Goal: Task Accomplishment & Management: Complete application form

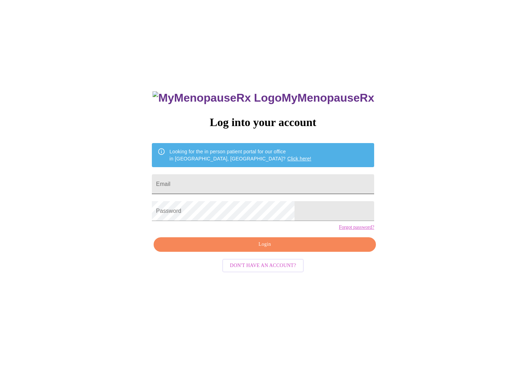
click at [204, 181] on input "Email" at bounding box center [263, 184] width 222 height 20
type input "[PERSON_NAME][EMAIL_ADDRESS][PERSON_NAME][DOMAIN_NAME]"
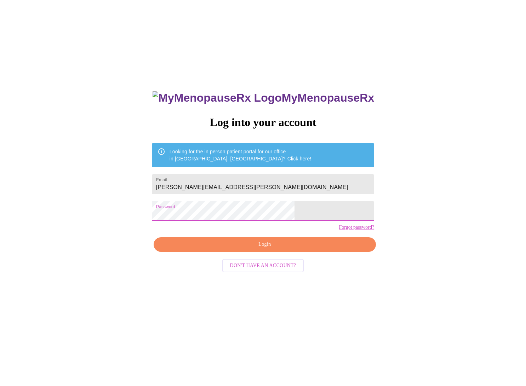
click at [256, 249] on span "Login" at bounding box center [265, 244] width 206 height 9
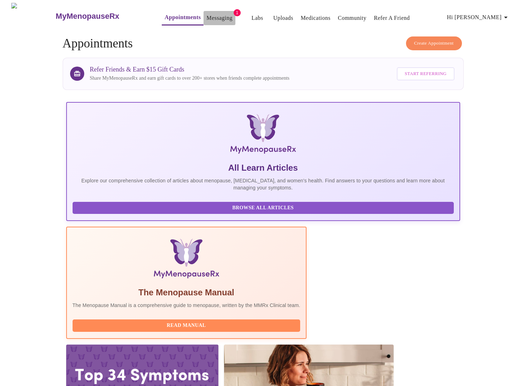
click at [207, 13] on link "Messaging" at bounding box center [220, 18] width 26 height 10
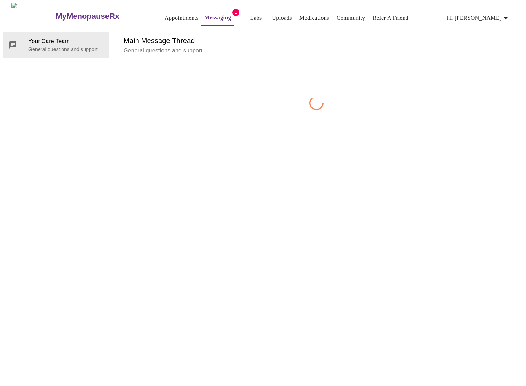
scroll to position [27, 0]
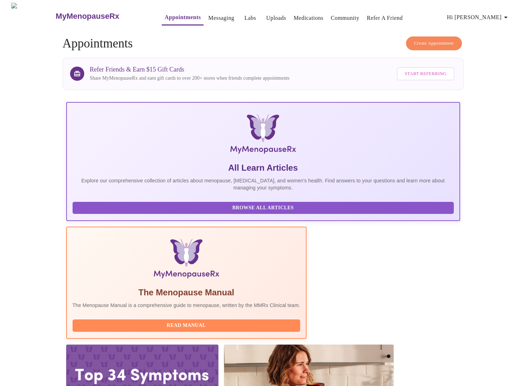
scroll to position [106, 0]
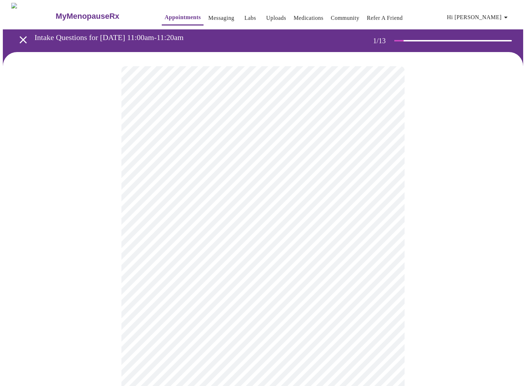
click at [217, 154] on body "MyMenopauseRx Appointments Messaging Labs Uploads Medications Community Refer a…" at bounding box center [263, 329] width 521 height 652
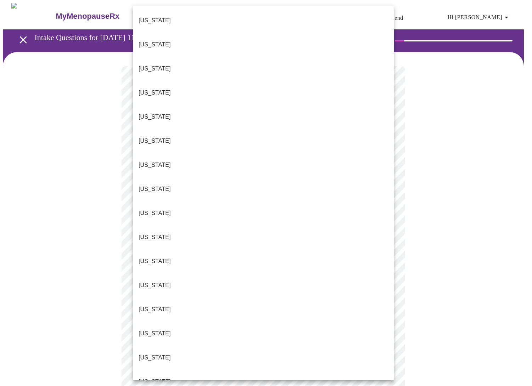
click at [166, 322] on li "[US_STATE]" at bounding box center [263, 334] width 261 height 24
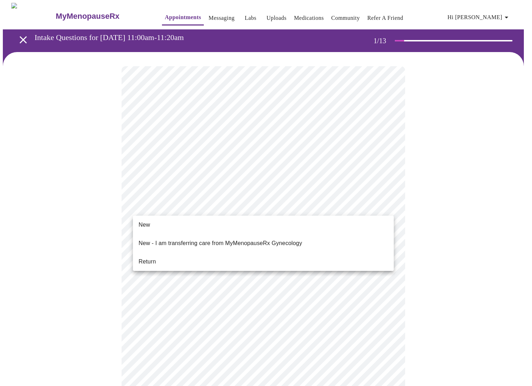
click at [212, 202] on body "MyMenopauseRx Appointments Messaging Labs Uploads Medications Community Refer a…" at bounding box center [266, 326] width 526 height 647
click at [170, 256] on li "Return" at bounding box center [263, 261] width 261 height 13
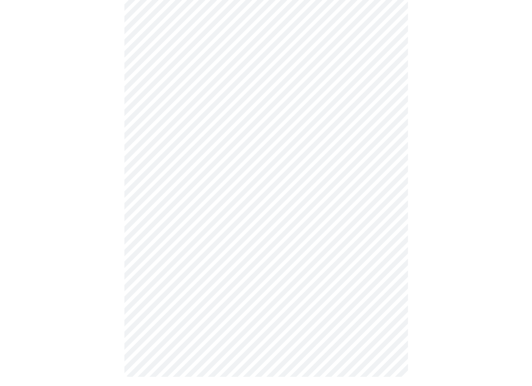
scroll to position [251, 0]
click at [190, 289] on body "MyMenopauseRx Appointments Messaging Labs Uploads Medications Community Refer a…" at bounding box center [266, 70] width 526 height 637
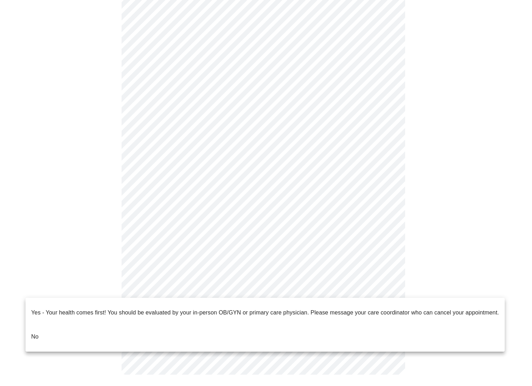
click at [42, 325] on li "No" at bounding box center [265, 337] width 479 height 24
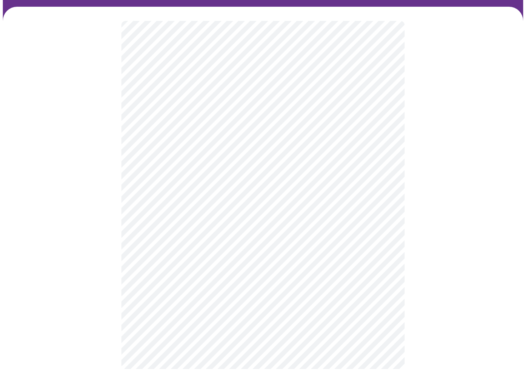
scroll to position [0, 0]
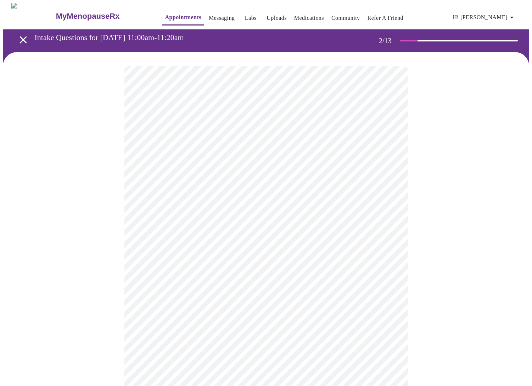
click at [201, 143] on body "MyMenopauseRx Appointments Messaging Labs Uploads Medications Community Refer a…" at bounding box center [266, 216] width 526 height 426
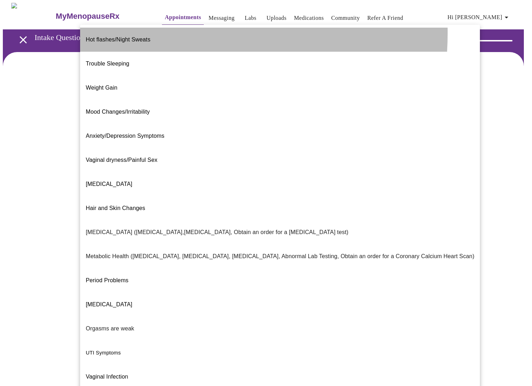
click at [143, 36] on span "Hot flashes/Night Sweats" at bounding box center [118, 39] width 64 height 6
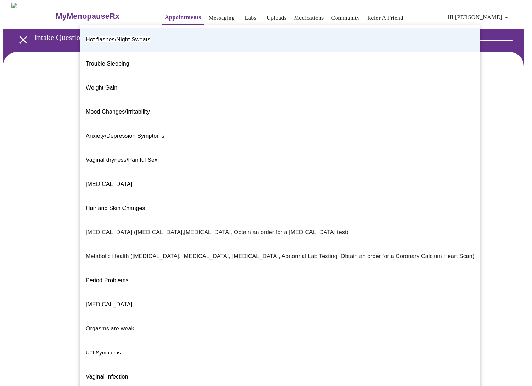
click at [209, 149] on body "MyMenopauseRx Appointments Messaging Labs Uploads Medications Community Refer a…" at bounding box center [266, 214] width 526 height 422
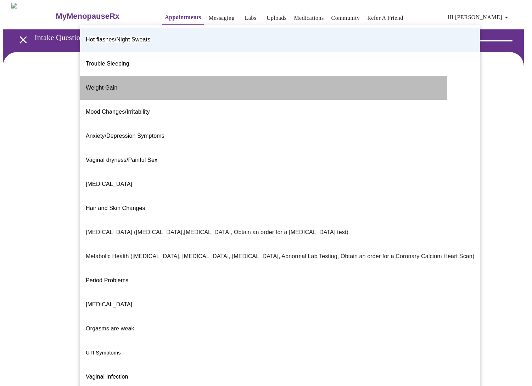
click at [108, 84] on p "Weight Gain" at bounding box center [102, 88] width 32 height 9
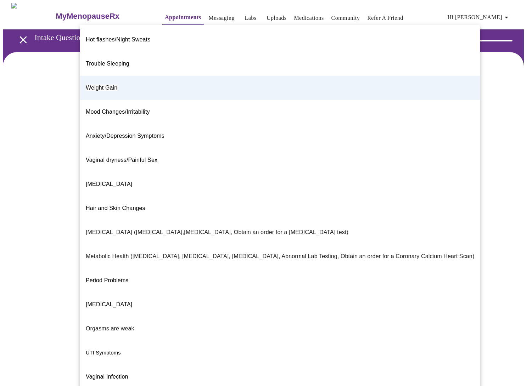
click at [181, 151] on body "MyMenopauseRx Appointments Messaging Labs Uploads Medications Community Refer a…" at bounding box center [266, 214] width 526 height 422
click at [125, 36] on span "Hot flashes/Night Sweats" at bounding box center [118, 39] width 64 height 6
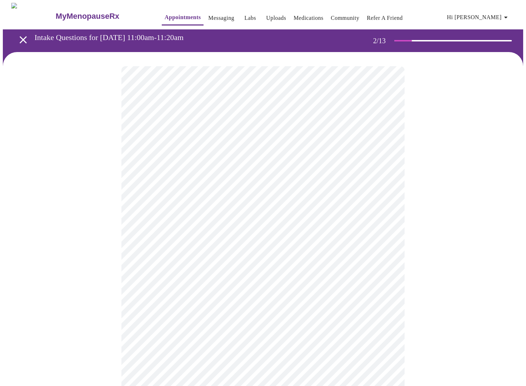
click at [196, 215] on body "MyMenopauseRx Appointments Messaging Labs Uploads Medications Community Refer a…" at bounding box center [263, 214] width 521 height 422
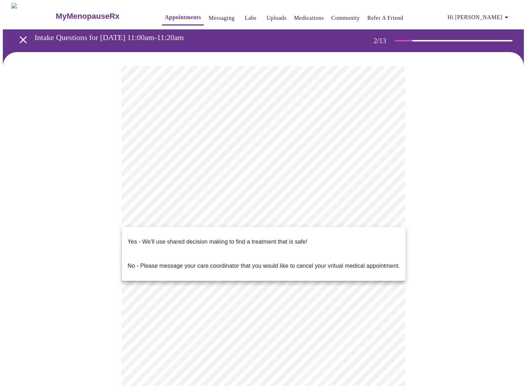
click at [115, 215] on div at bounding box center [266, 193] width 532 height 386
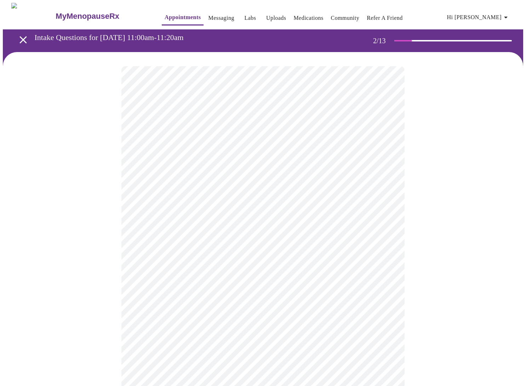
click at [189, 215] on body "MyMenopauseRx Appointments Messaging Labs Uploads Medications Community Refer a…" at bounding box center [263, 214] width 521 height 422
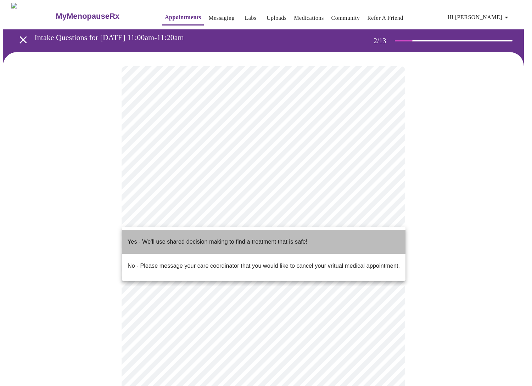
click at [177, 241] on span "Yes - We'll use shared decision making to find a treatment that is safe!" at bounding box center [218, 242] width 180 height 20
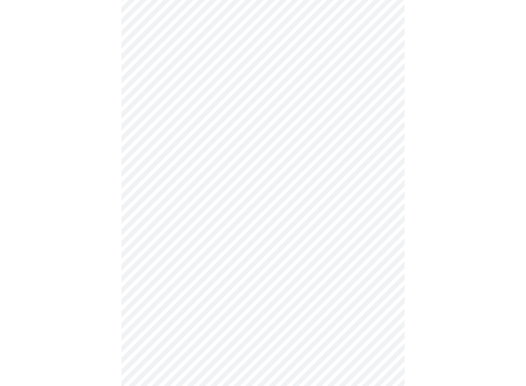
scroll to position [106, 0]
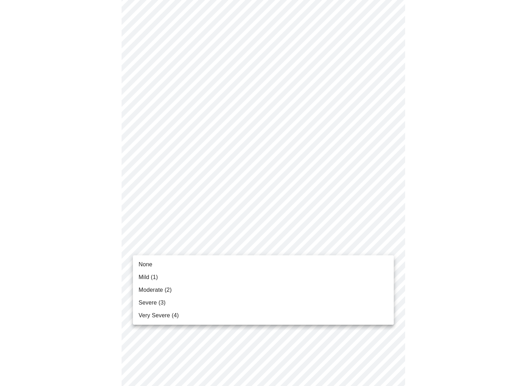
click at [217, 246] on body "MyMenopauseRx Appointments Messaging Labs Uploads Medications Community Refer a…" at bounding box center [266, 376] width 526 height 958
click at [168, 278] on li "Mild (1)" at bounding box center [263, 277] width 261 height 13
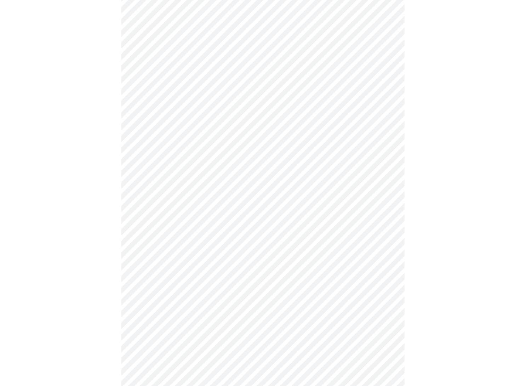
click at [209, 179] on body "MyMenopauseRx Appointments Messaging Labs Uploads Medications Community Refer a…" at bounding box center [263, 363] width 521 height 933
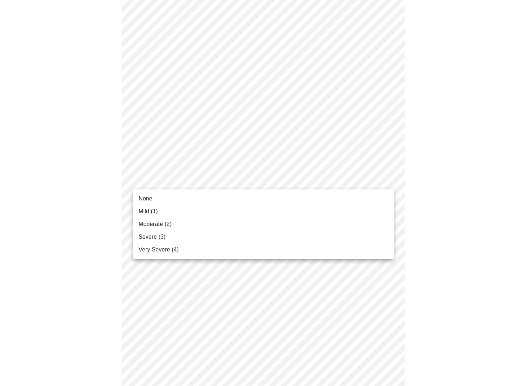
click at [186, 225] on li "Moderate (2)" at bounding box center [263, 224] width 261 height 13
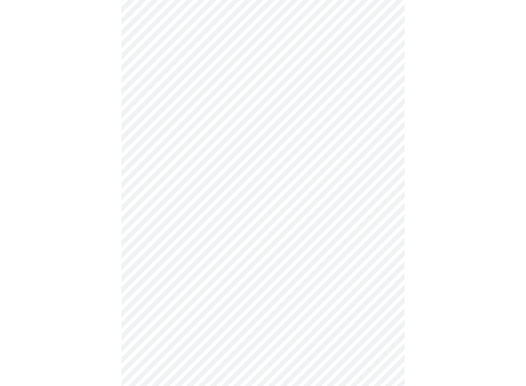
scroll to position [35, 0]
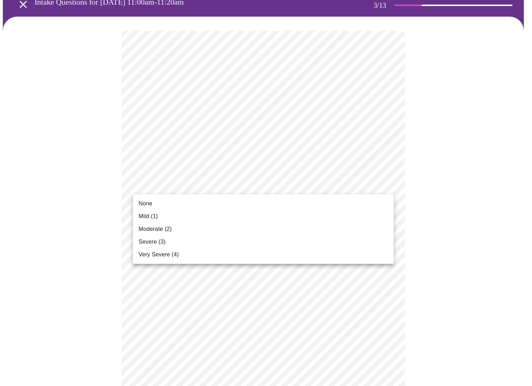
click at [174, 240] on li "Severe (3)" at bounding box center [263, 242] width 261 height 13
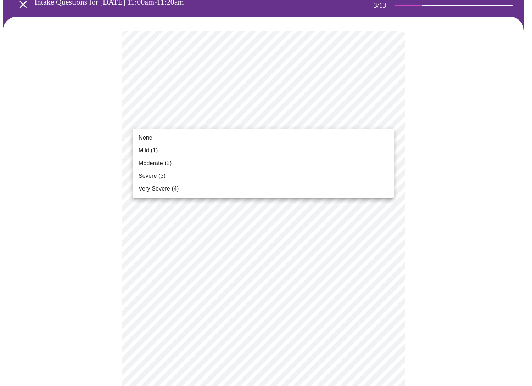
click at [196, 179] on li "Severe (3)" at bounding box center [263, 176] width 261 height 13
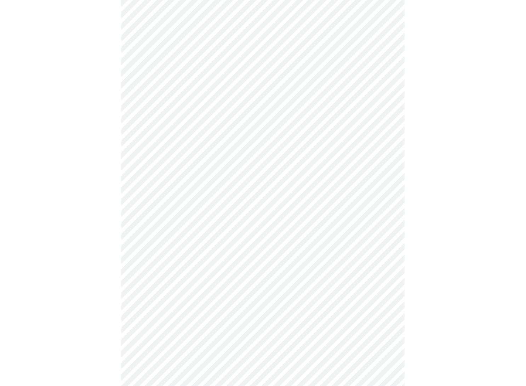
scroll to position [177, 0]
click at [196, 192] on body "MyMenopauseRx Appointments Messaging Labs Uploads Medications Community Refer a…" at bounding box center [263, 277] width 521 height 903
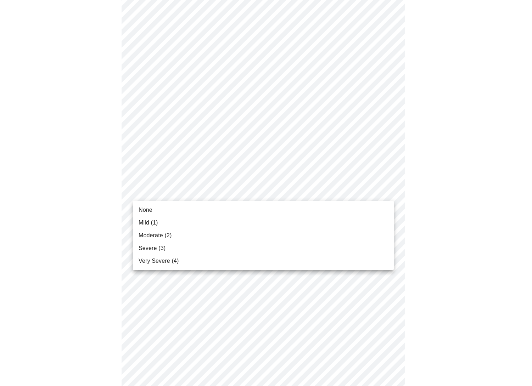
click at [179, 221] on li "Mild (1)" at bounding box center [263, 222] width 261 height 13
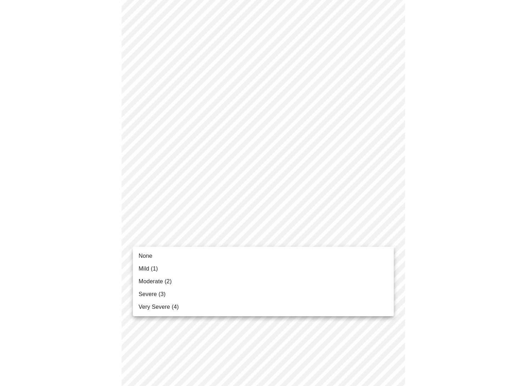
click at [182, 238] on body "MyMenopauseRx Appointments Messaging Labs Uploads Medications Community Refer a…" at bounding box center [266, 272] width 526 height 893
click at [179, 269] on li "Mild (1)" at bounding box center [263, 269] width 261 height 13
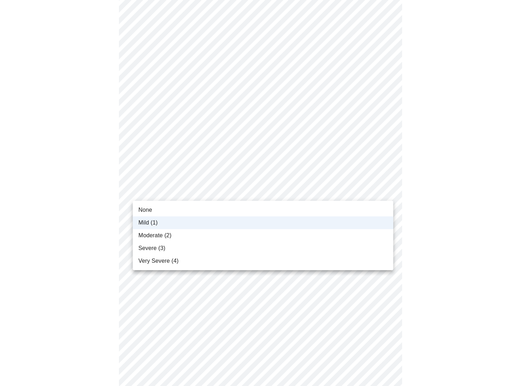
click at [183, 192] on body "MyMenopauseRx Appointments Messaging Labs Uploads Medications Community Refer a…" at bounding box center [263, 267] width 521 height 883
click at [176, 207] on li "None" at bounding box center [263, 210] width 261 height 13
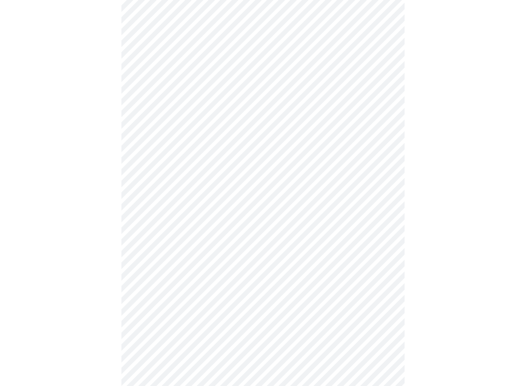
scroll to position [283, 0]
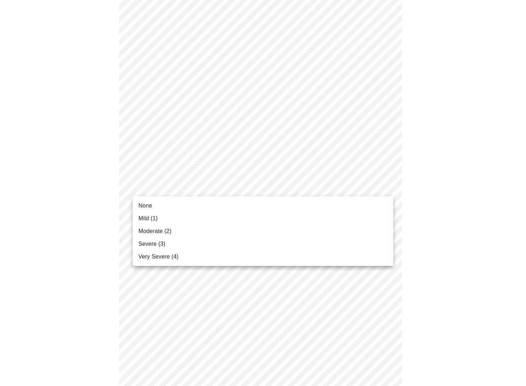
click at [176, 189] on body "MyMenopauseRx Appointments Messaging Labs Uploads Medications Community Refer a…" at bounding box center [263, 160] width 521 height 883
click at [167, 216] on li "Mild (1)" at bounding box center [263, 218] width 261 height 13
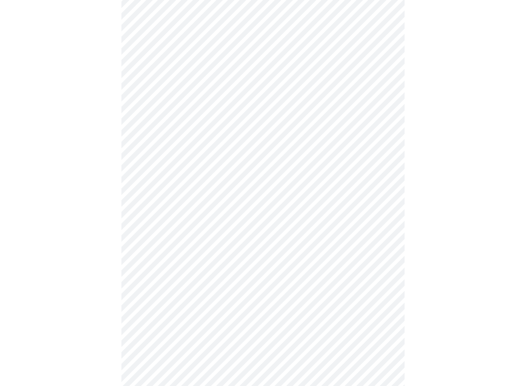
scroll to position [354, 0]
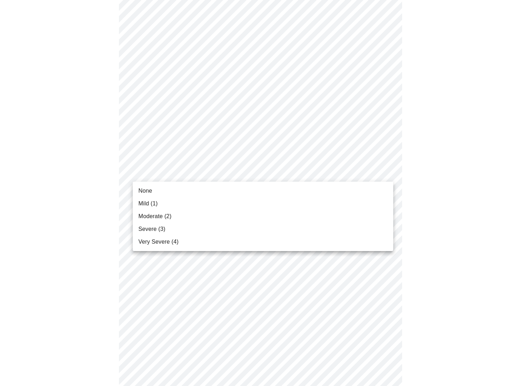
click at [177, 172] on body "MyMenopauseRx Appointments Messaging Labs Uploads Medications Community Refer a…" at bounding box center [263, 85] width 521 height 873
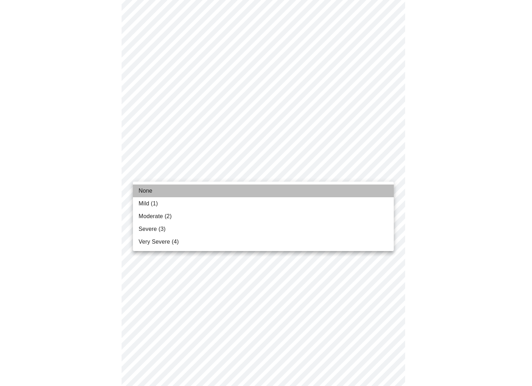
click at [175, 188] on li "None" at bounding box center [263, 191] width 261 height 13
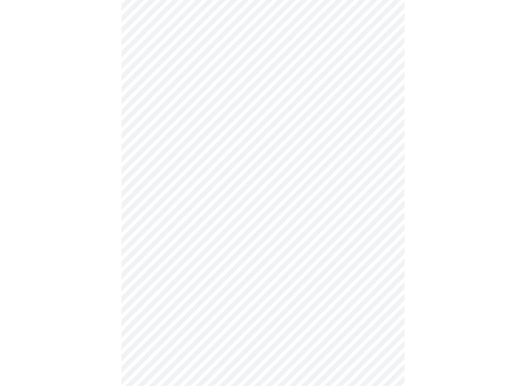
click at [166, 227] on body "MyMenopauseRx Appointments Messaging Labs Uploads Medications Community Refer a…" at bounding box center [263, 80] width 521 height 863
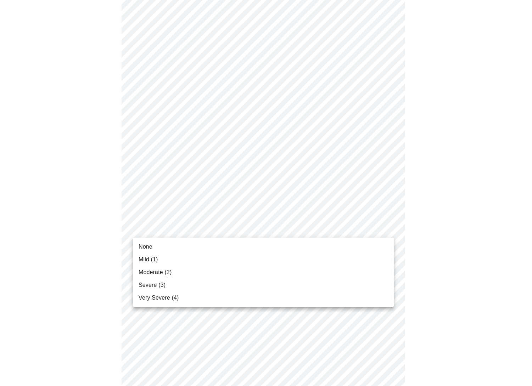
click at [166, 245] on li "None" at bounding box center [263, 247] width 261 height 13
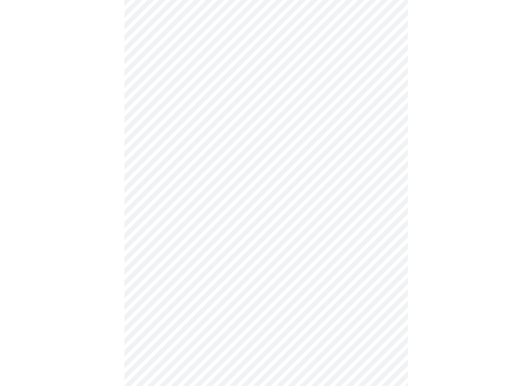
scroll to position [461, 0]
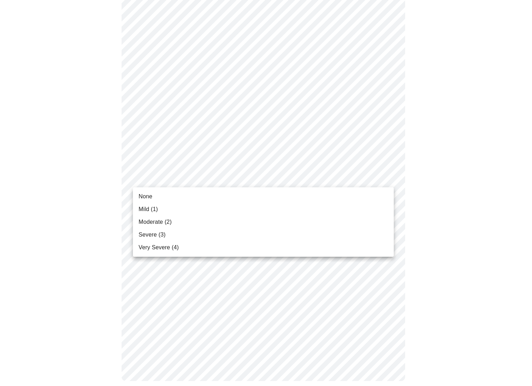
click at [167, 193] on li "None" at bounding box center [263, 196] width 261 height 13
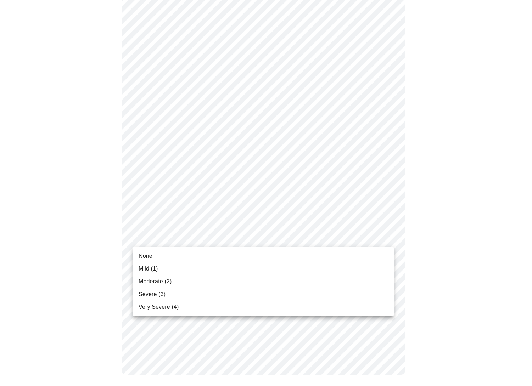
click at [163, 253] on li "None" at bounding box center [263, 256] width 261 height 13
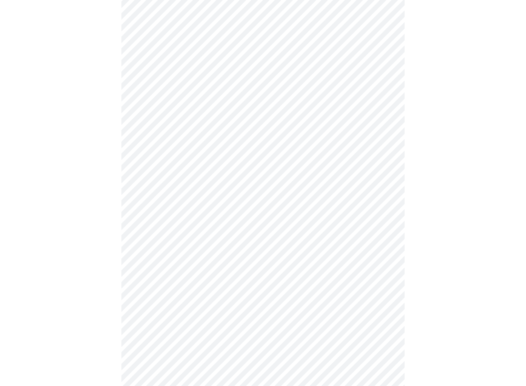
scroll to position [213, 0]
click at [159, 215] on body "MyMenopauseRx Appointments Messaging Labs Uploads Medications Community Refer a…" at bounding box center [263, 139] width 521 height 699
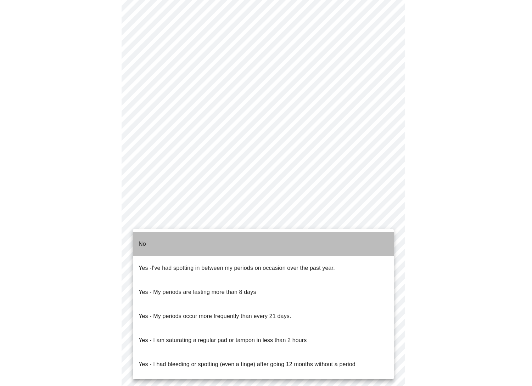
click at [150, 237] on li "No" at bounding box center [263, 244] width 261 height 24
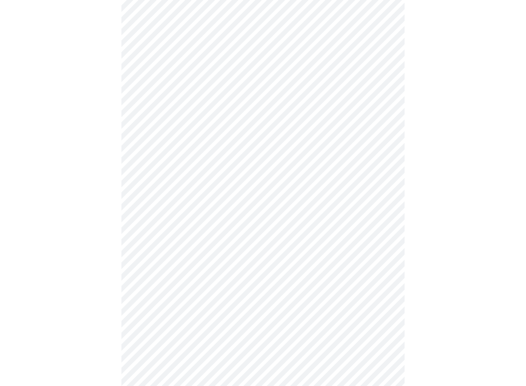
scroll to position [283, 0]
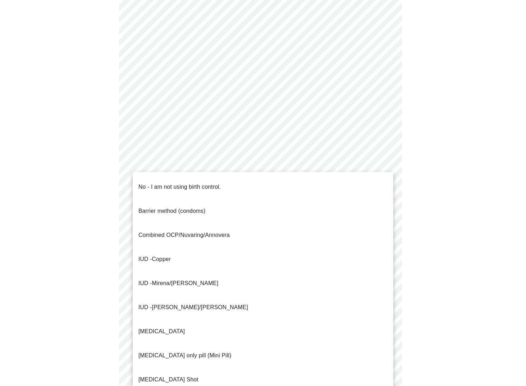
click at [167, 204] on body "MyMenopauseRx Appointments Messaging Labs Uploads Medications Community Refer a…" at bounding box center [263, 66] width 521 height 695
click at [160, 183] on p "No - I am not using birth control." at bounding box center [180, 187] width 83 height 9
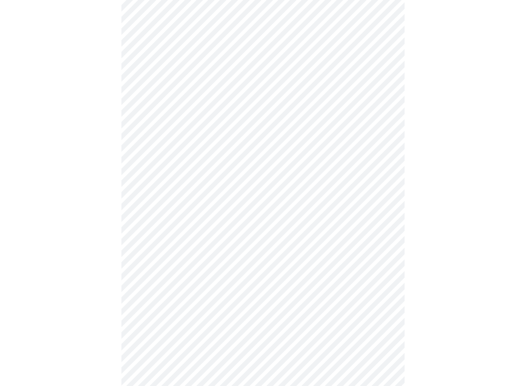
click at [162, 251] on body "MyMenopauseRx Appointments Messaging Labs Uploads Medications Community Refer a…" at bounding box center [263, 64] width 521 height 691
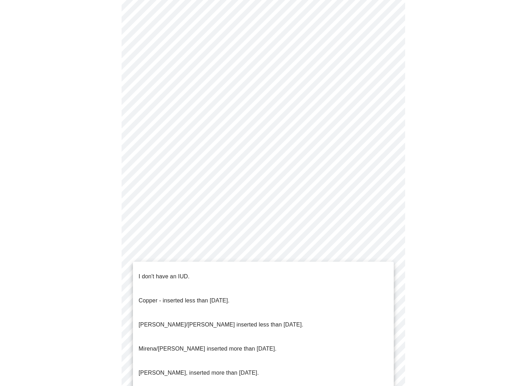
click at [163, 272] on p "I don't have an IUD." at bounding box center [164, 276] width 51 height 9
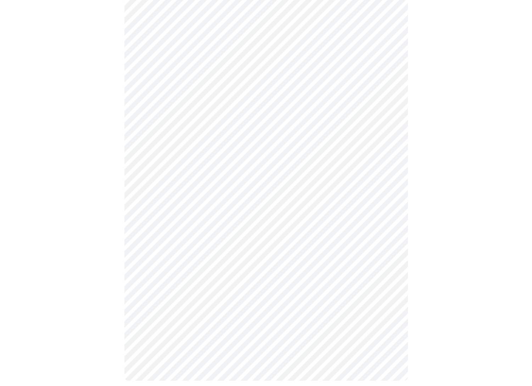
scroll to position [300, 0]
click at [170, 281] on body "MyMenopauseRx Appointments Messaging Labs Uploads Medications Community Refer a…" at bounding box center [266, 45] width 526 height 687
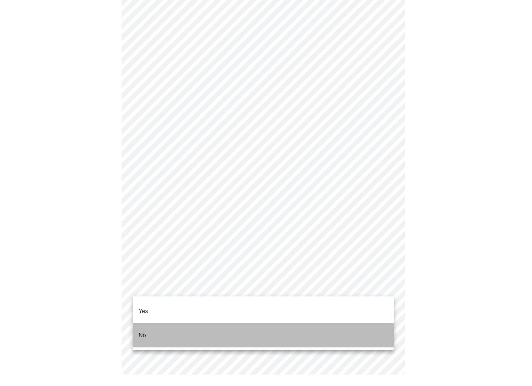
click at [143, 331] on p "No" at bounding box center [142, 335] width 7 height 9
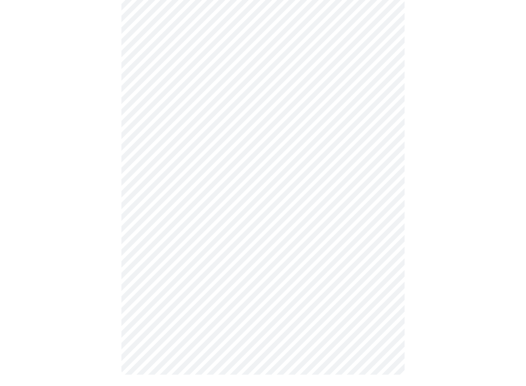
scroll to position [0, 0]
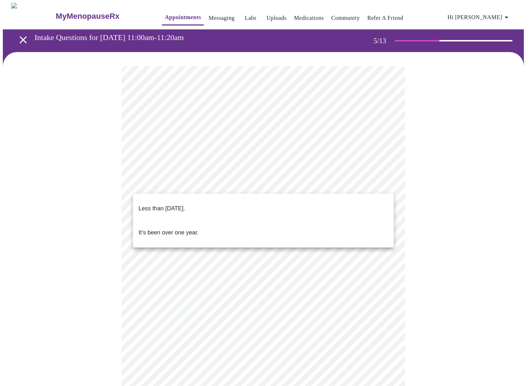
click at [172, 185] on body "MyMenopauseRx Appointments Messaging Labs Uploads Medications Community Refer a…" at bounding box center [266, 267] width 526 height 528
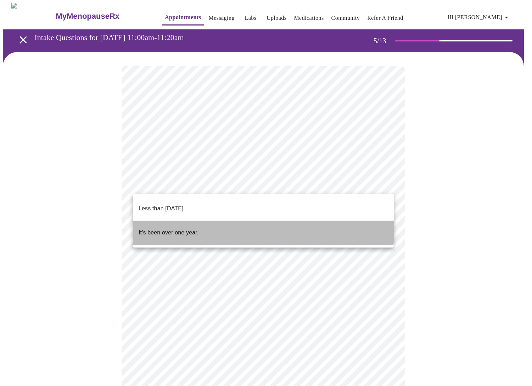
click at [170, 229] on p "It's been over one year." at bounding box center [169, 233] width 60 height 9
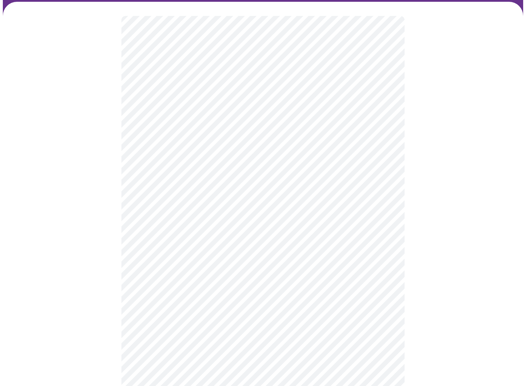
scroll to position [71, 0]
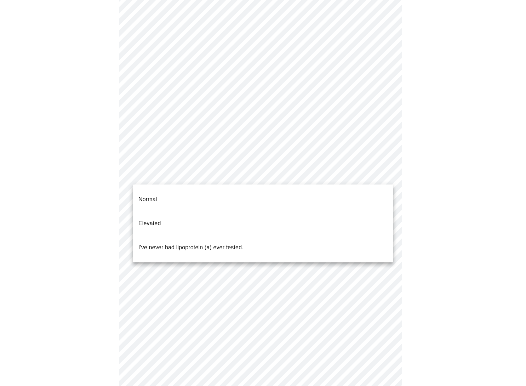
click at [177, 178] on body "MyMenopauseRx Appointments Messaging Labs Uploads Medications Community Refer a…" at bounding box center [263, 194] width 521 height 524
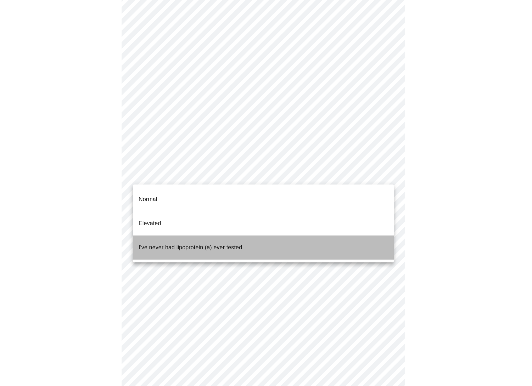
click at [168, 243] on p "I've never had lipoprotein (a) ever tested." at bounding box center [191, 247] width 105 height 9
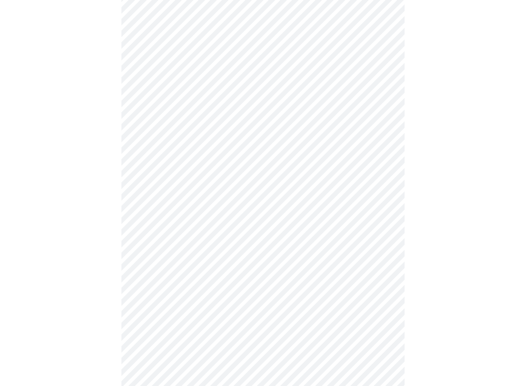
click at [89, 214] on div at bounding box center [263, 216] width 521 height 471
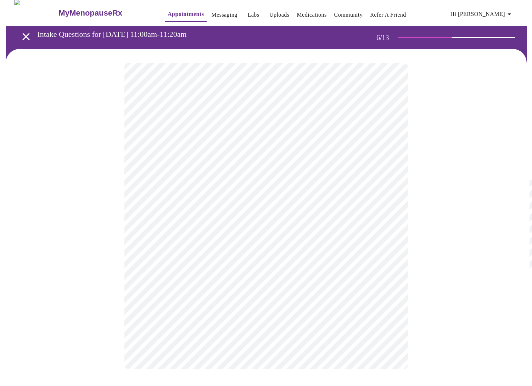
scroll to position [0, 0]
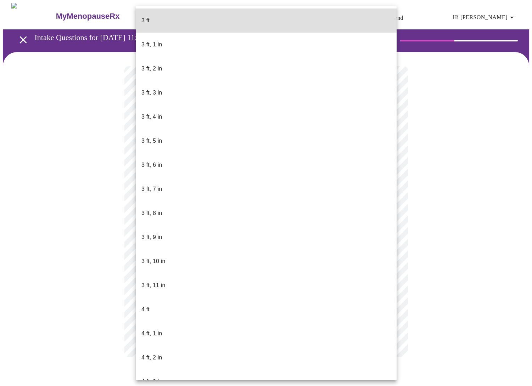
click at [160, 204] on body "MyMenopauseRx Appointments Messaging Labs Uploads Medications Community Refer a…" at bounding box center [266, 187] width 526 height 368
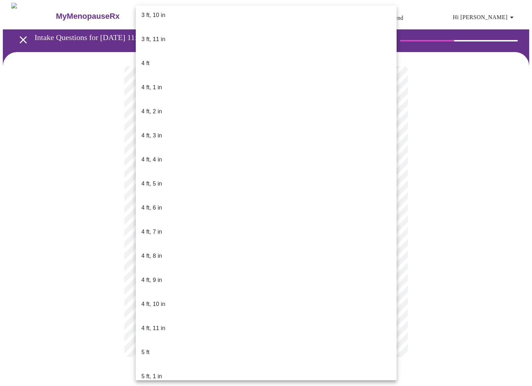
scroll to position [248, 0]
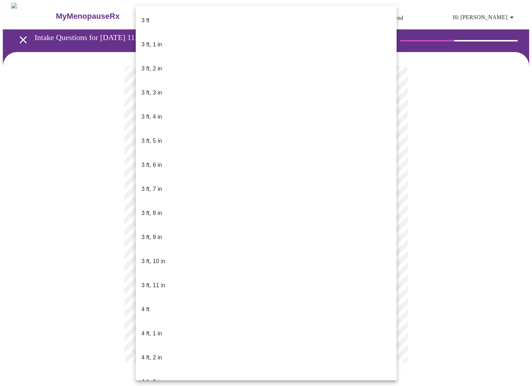
click at [186, 210] on body "MyMenopauseRx Appointments Messaging Labs Uploads Medications Community Refer a…" at bounding box center [266, 190] width 526 height 374
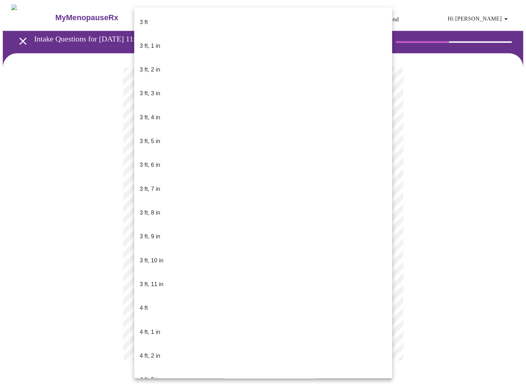
scroll to position [359, 0]
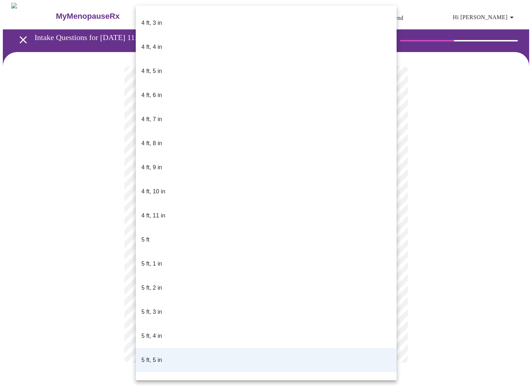
click at [167, 324] on li "5 ft, 4 in" at bounding box center [266, 336] width 261 height 24
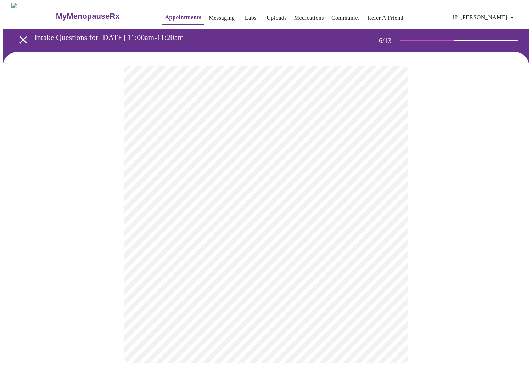
click at [78, 257] on div at bounding box center [266, 214] width 526 height 325
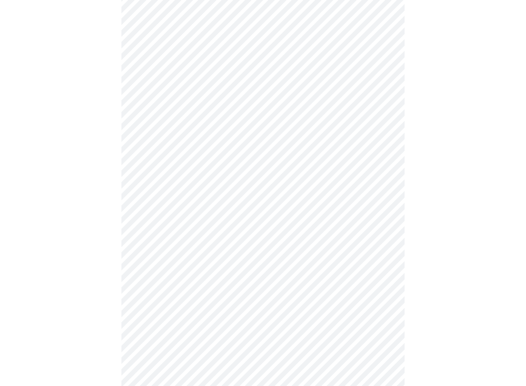
scroll to position [1807, 0]
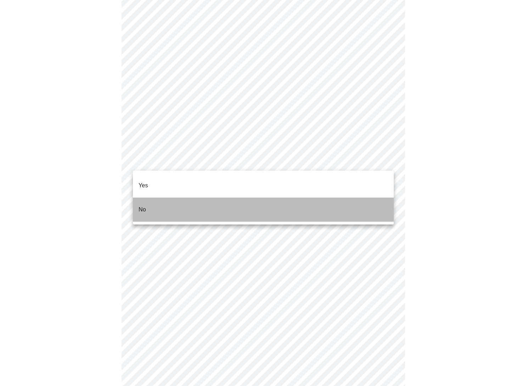
click at [153, 198] on li "No" at bounding box center [263, 210] width 261 height 24
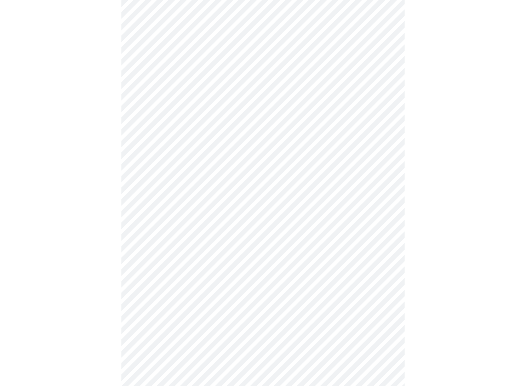
scroll to position [1866, 0]
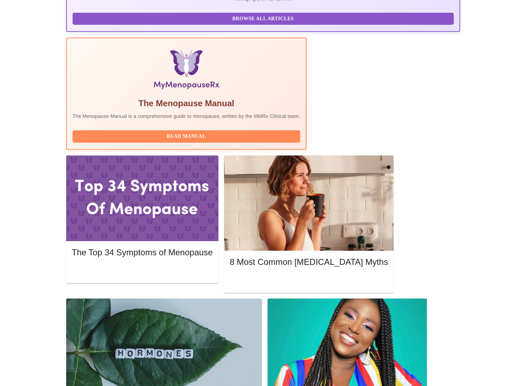
scroll to position [123, 0]
